Goal: Book appointment/travel/reservation

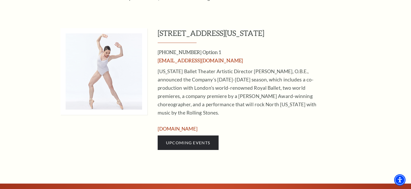
scroll to position [233, 0]
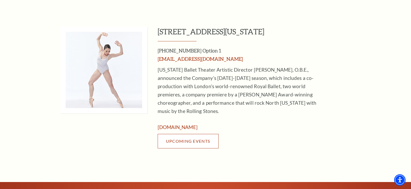
click at [183, 139] on span "Upcoming Events" at bounding box center [188, 141] width 44 height 5
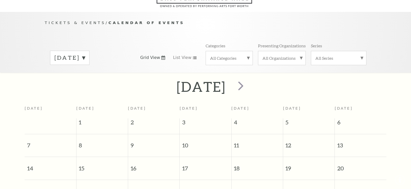
scroll to position [46, 0]
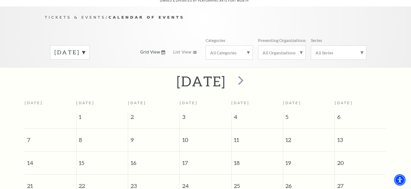
click at [85, 48] on label "[DATE]" at bounding box center [69, 52] width 31 height 8
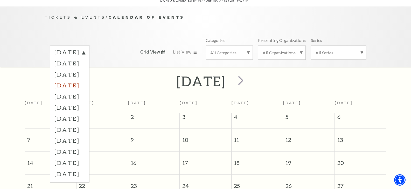
click at [85, 80] on label "[DATE]" at bounding box center [69, 85] width 31 height 11
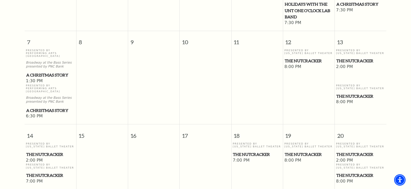
scroll to position [253, 0]
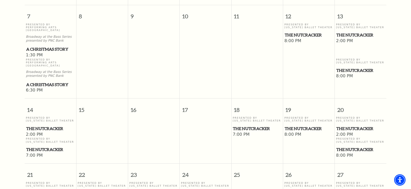
click at [44, 126] on span "The Nutcracker" at bounding box center [50, 129] width 48 height 6
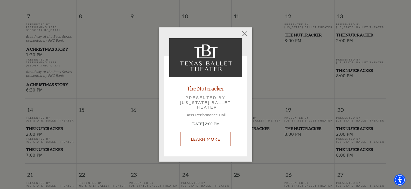
click at [214, 139] on link "Learn More" at bounding box center [205, 139] width 51 height 15
